Goal: Task Accomplishment & Management: Use online tool/utility

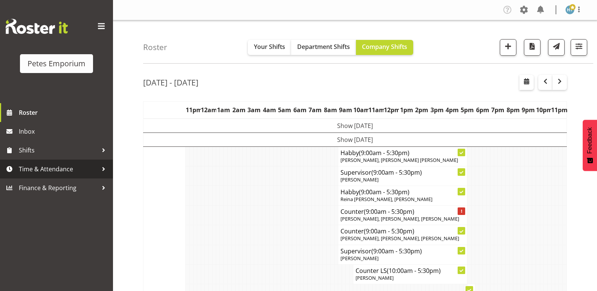
click at [52, 169] on span "Time & Attendance" at bounding box center [58, 169] width 79 height 11
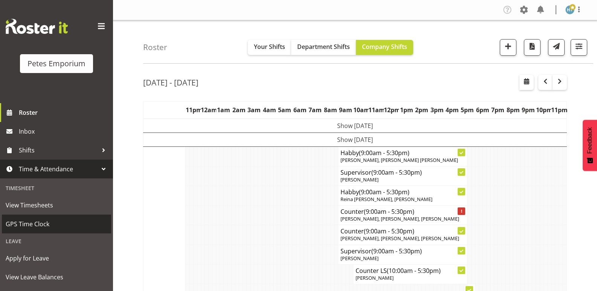
click at [35, 223] on span "GPS Time Clock" at bounding box center [57, 224] width 102 height 11
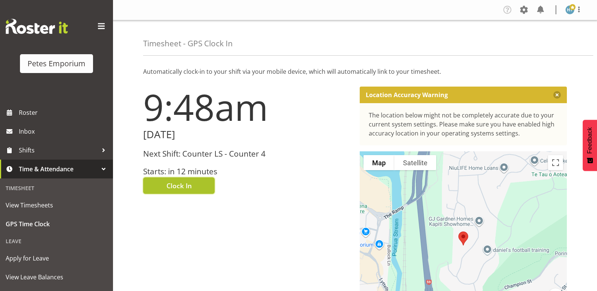
click at [191, 187] on span "Clock In" at bounding box center [179, 186] width 25 height 10
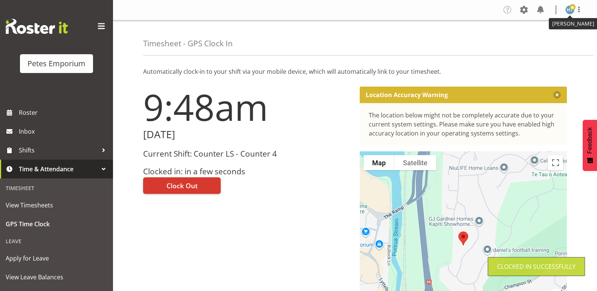
click at [568, 9] on img at bounding box center [570, 9] width 9 height 9
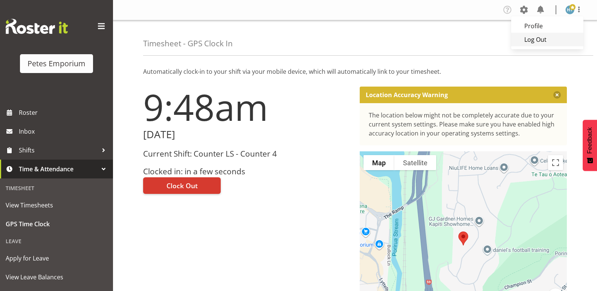
click at [537, 41] on link "Log Out" at bounding box center [548, 40] width 72 height 14
